Goal: Information Seeking & Learning: Learn about a topic

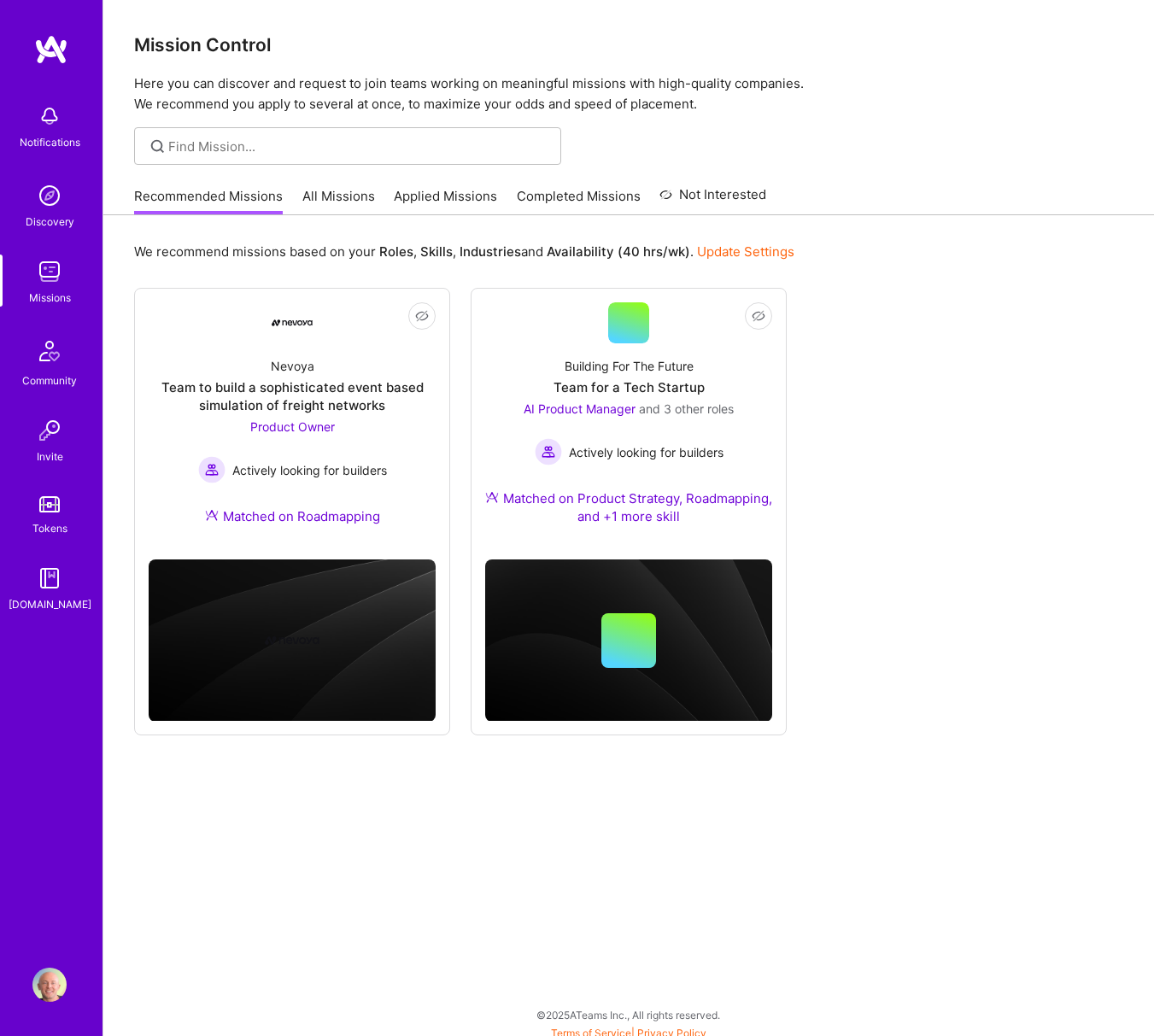
click at [333, 196] on link "All Missions" at bounding box center [338, 201] width 73 height 28
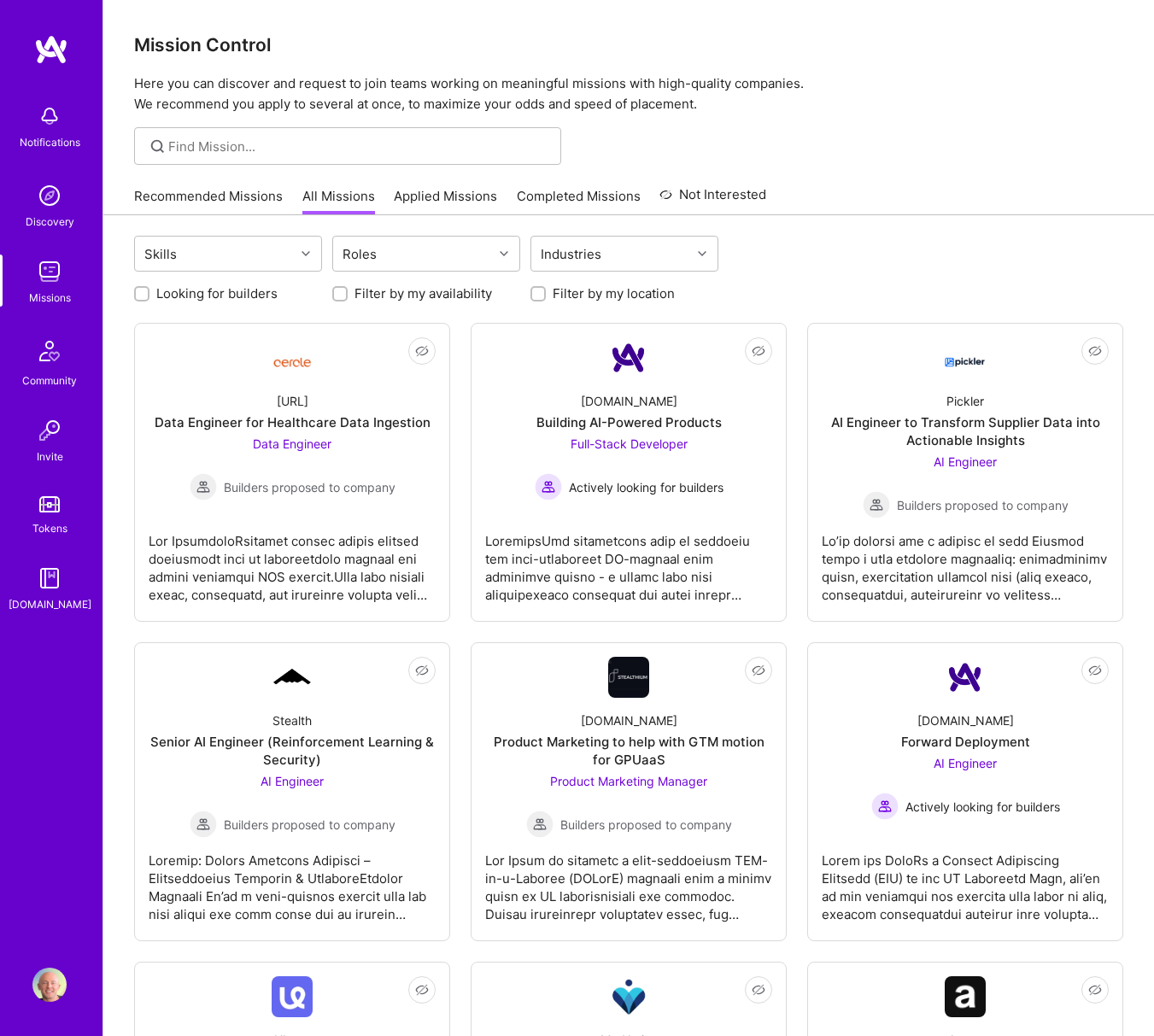
click at [190, 292] on label "Looking for builders" at bounding box center [216, 293] width 121 height 18
click at [149, 292] on input "Looking for builders" at bounding box center [143, 294] width 12 height 12
checkbox input "true"
